Goal: Information Seeking & Learning: Learn about a topic

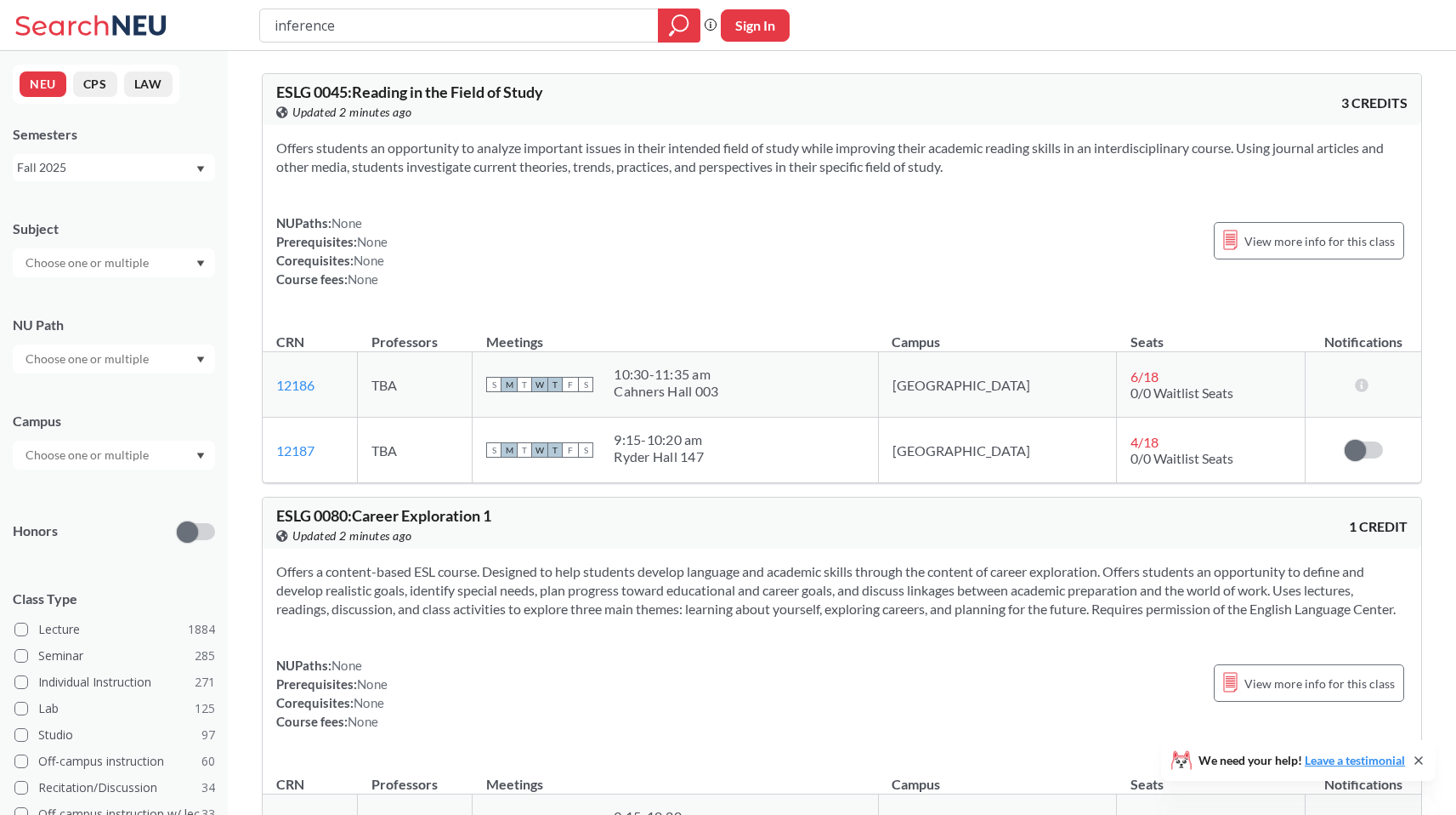
click at [305, 18] on input "inference" at bounding box center [459, 25] width 373 height 29
type input "real analysis"
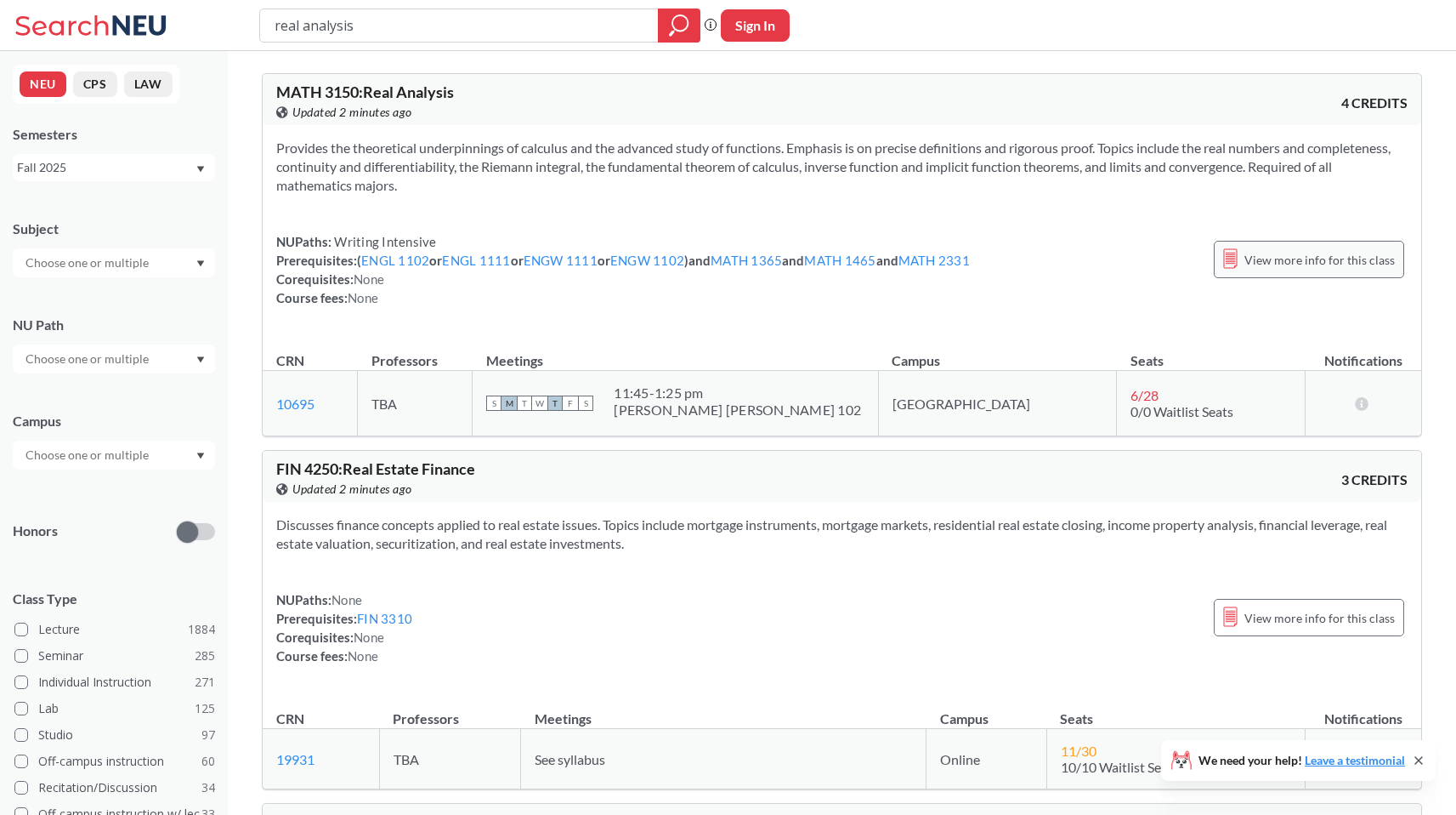
click at [1265, 261] on span "View more info for this class" at bounding box center [1320, 260] width 150 height 21
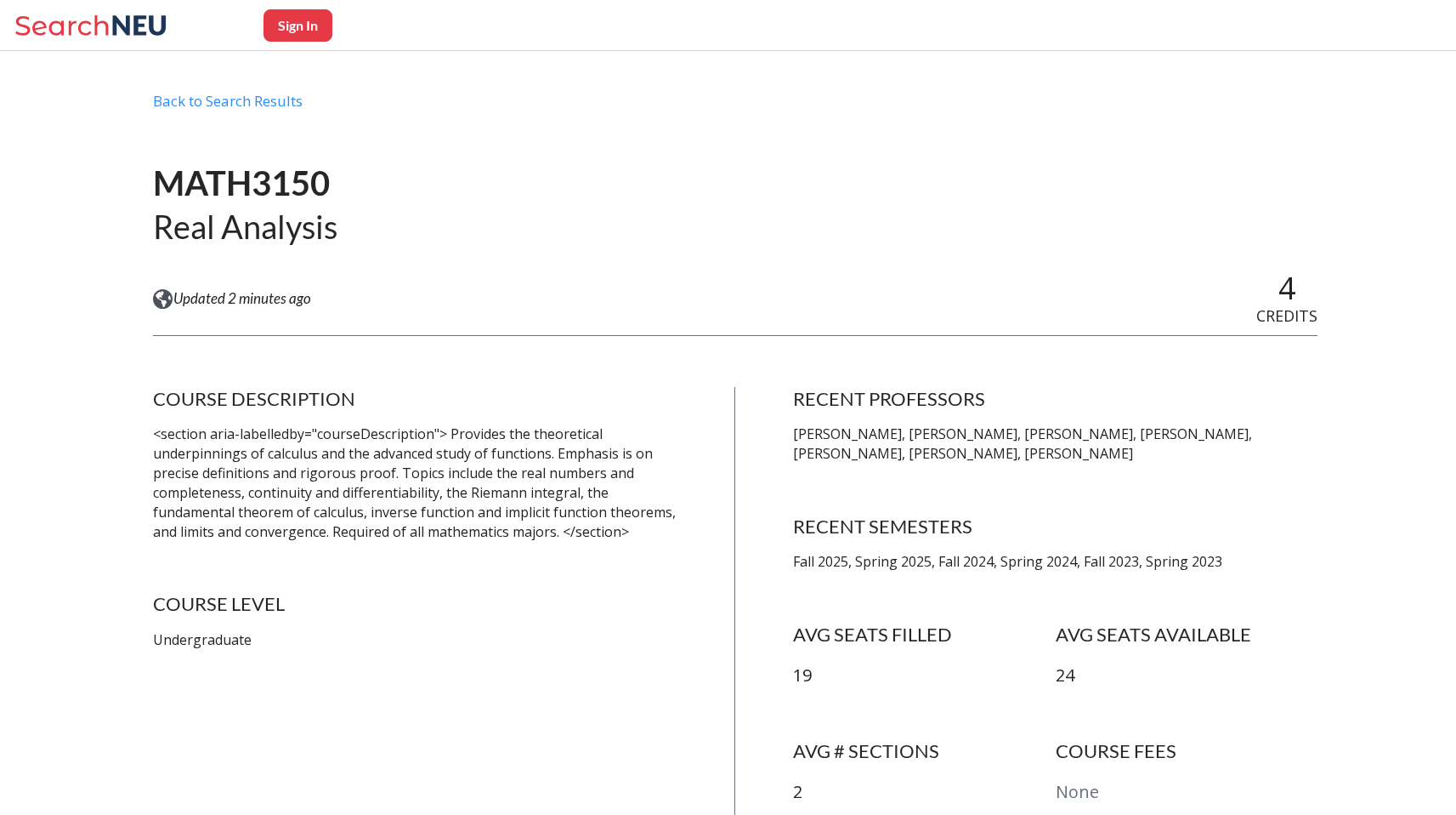
scroll to position [44, 0]
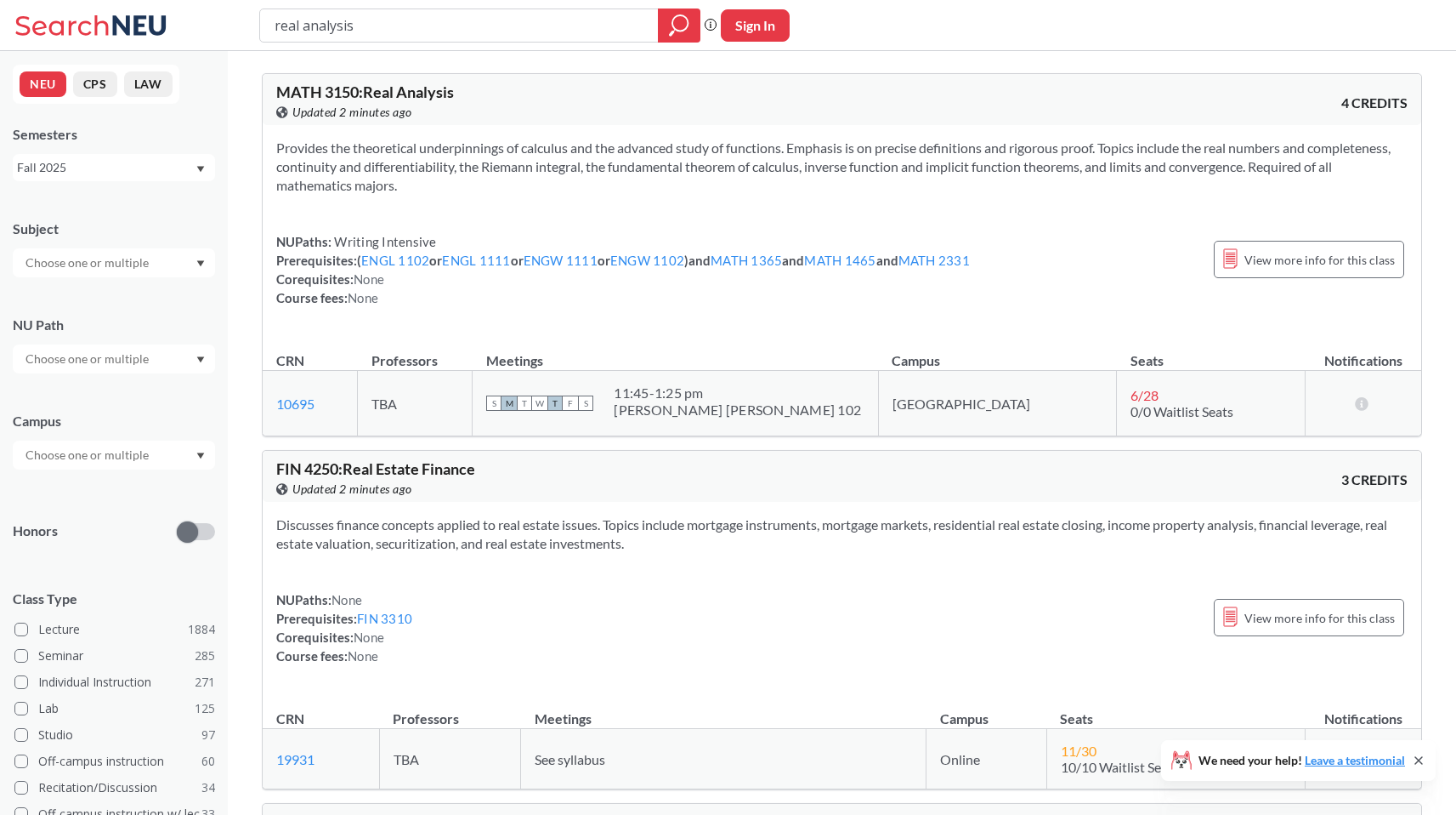
click at [148, 171] on div "Fall 2025" at bounding box center [105, 167] width 177 height 18
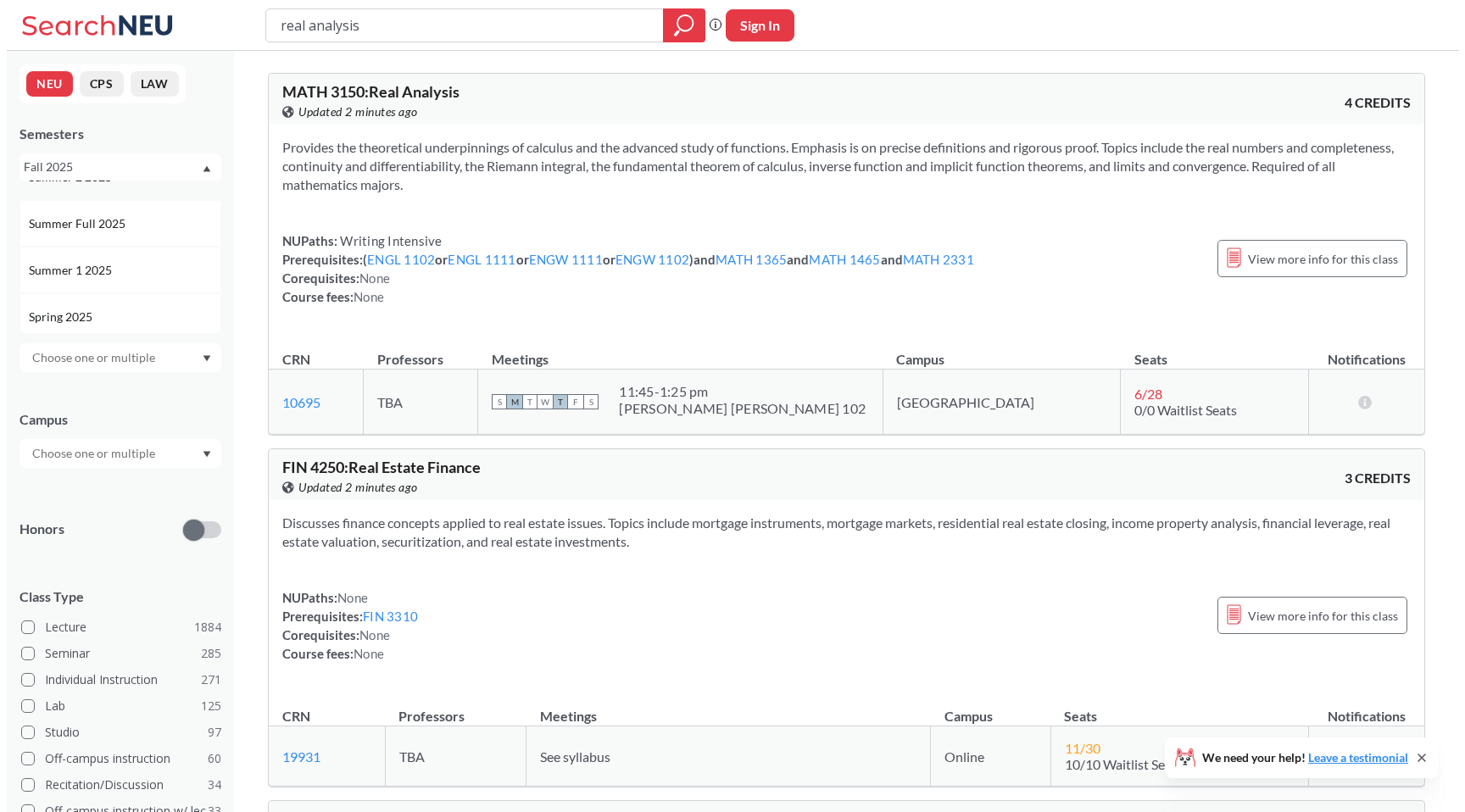
scroll to position [98, 0]
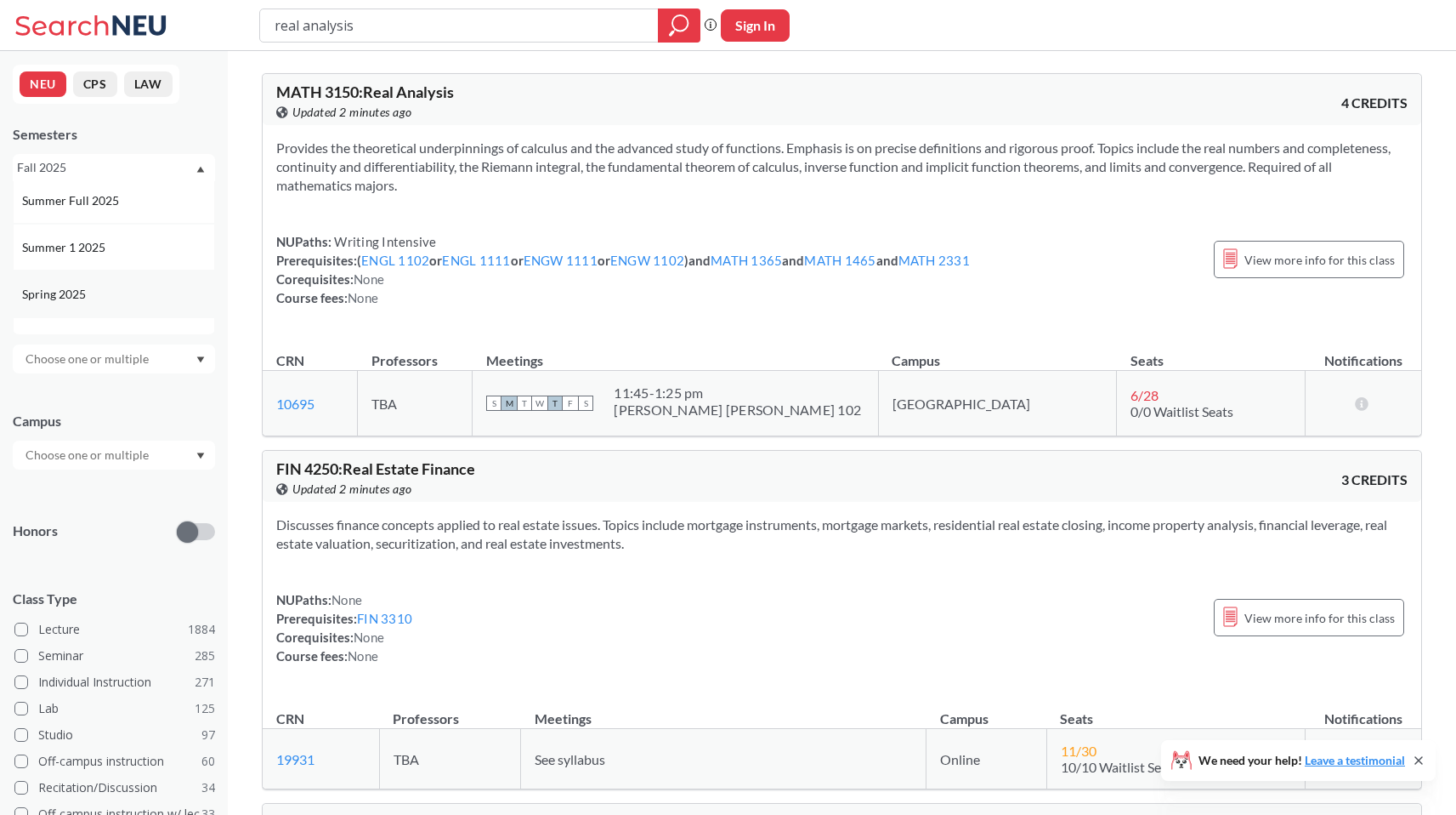
click at [122, 293] on div "Spring 2025" at bounding box center [118, 294] width 192 height 18
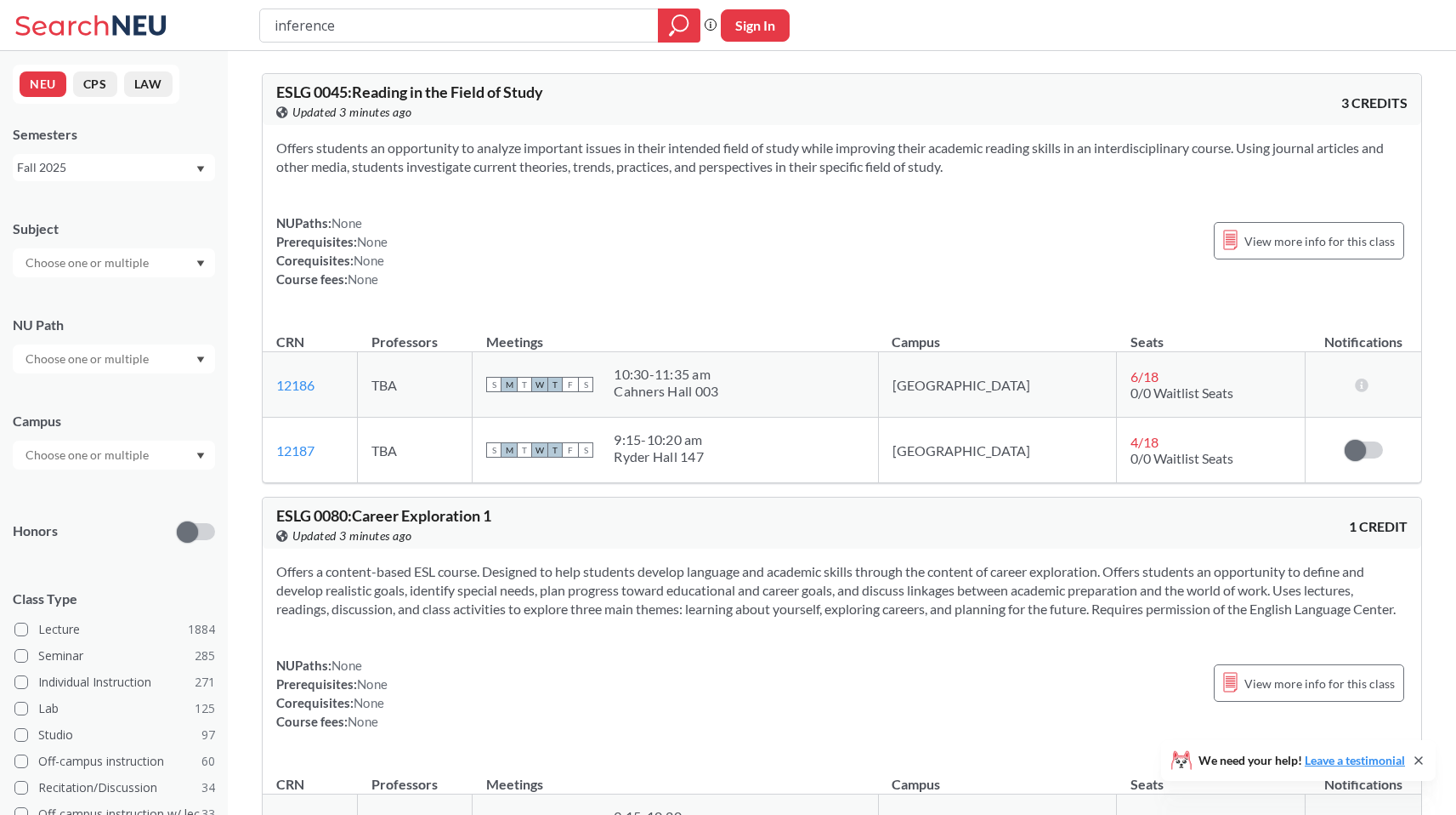
click at [309, 22] on input "inference" at bounding box center [459, 25] width 373 height 29
type input "real analysis"
